Goal: Navigation & Orientation: Find specific page/section

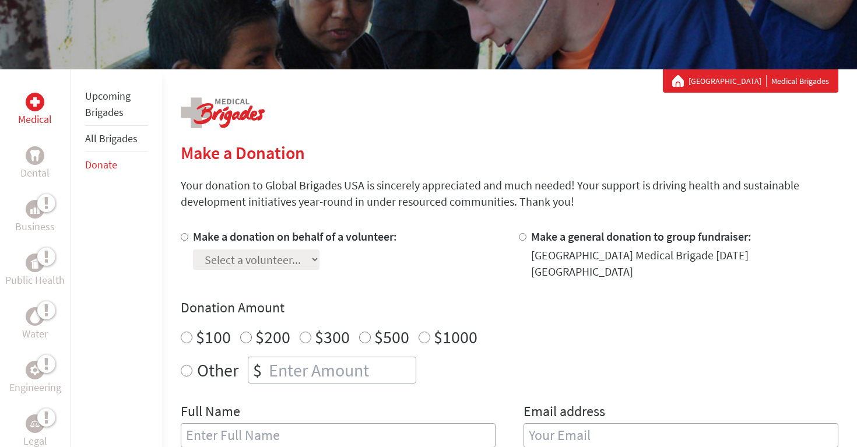
scroll to position [132, 0]
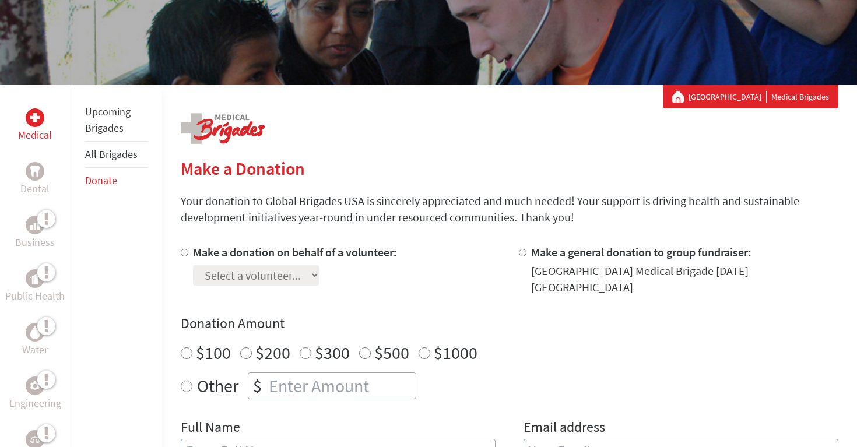
click at [748, 97] on link "[GEOGRAPHIC_DATA]" at bounding box center [728, 97] width 78 height 12
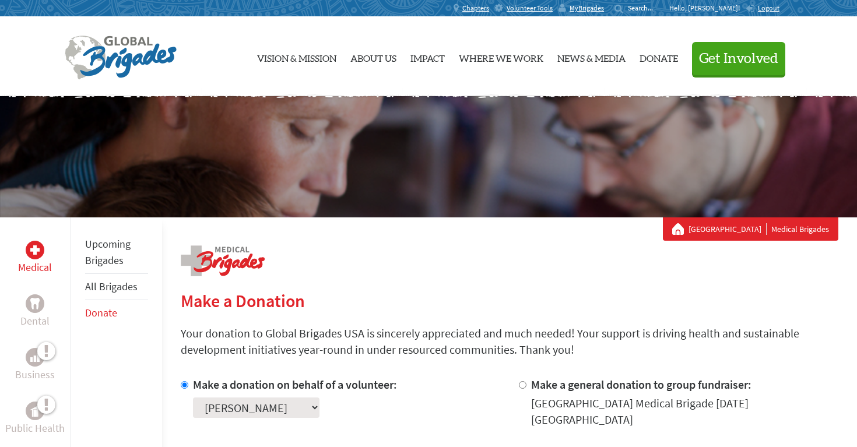
click at [730, 9] on p "Hello, [PERSON_NAME]!" at bounding box center [707, 7] width 76 height 9
click at [610, 2] on div "MyBrigades" at bounding box center [584, 8] width 51 height 16
click at [553, 12] on span "Volunteer Tools" at bounding box center [530, 7] width 46 height 9
